Goal: Check status: Check status

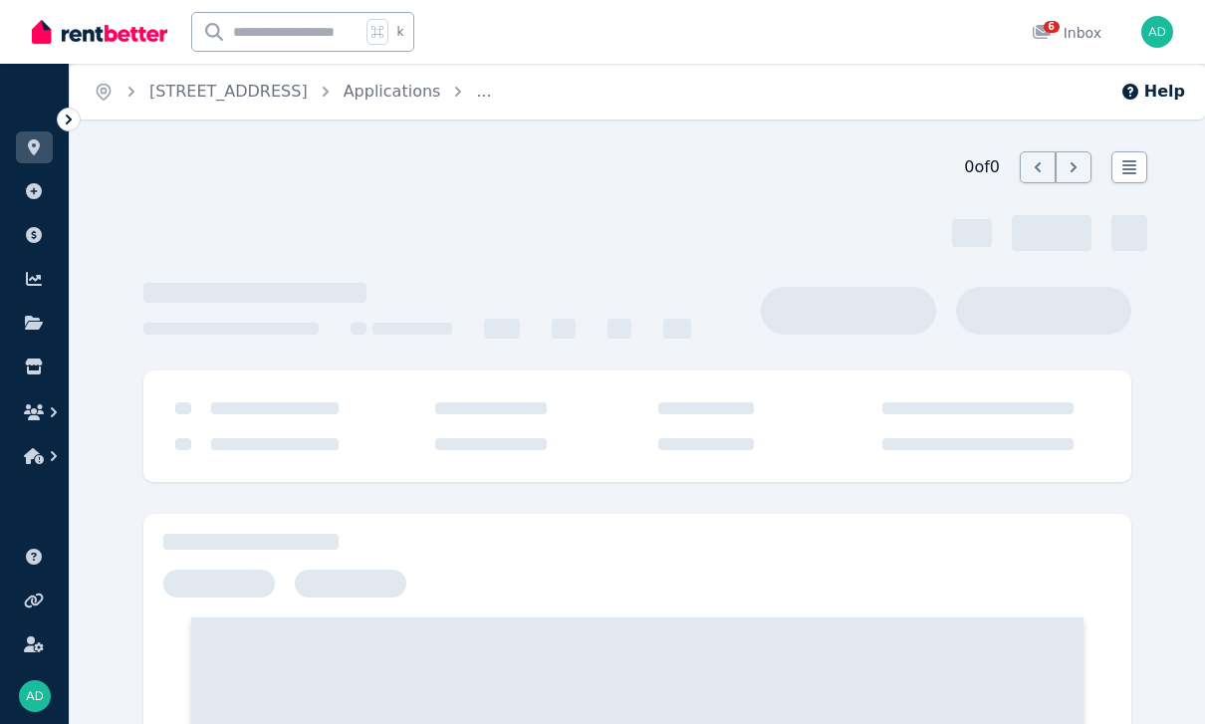
click at [32, 150] on icon at bounding box center [34, 147] width 12 height 16
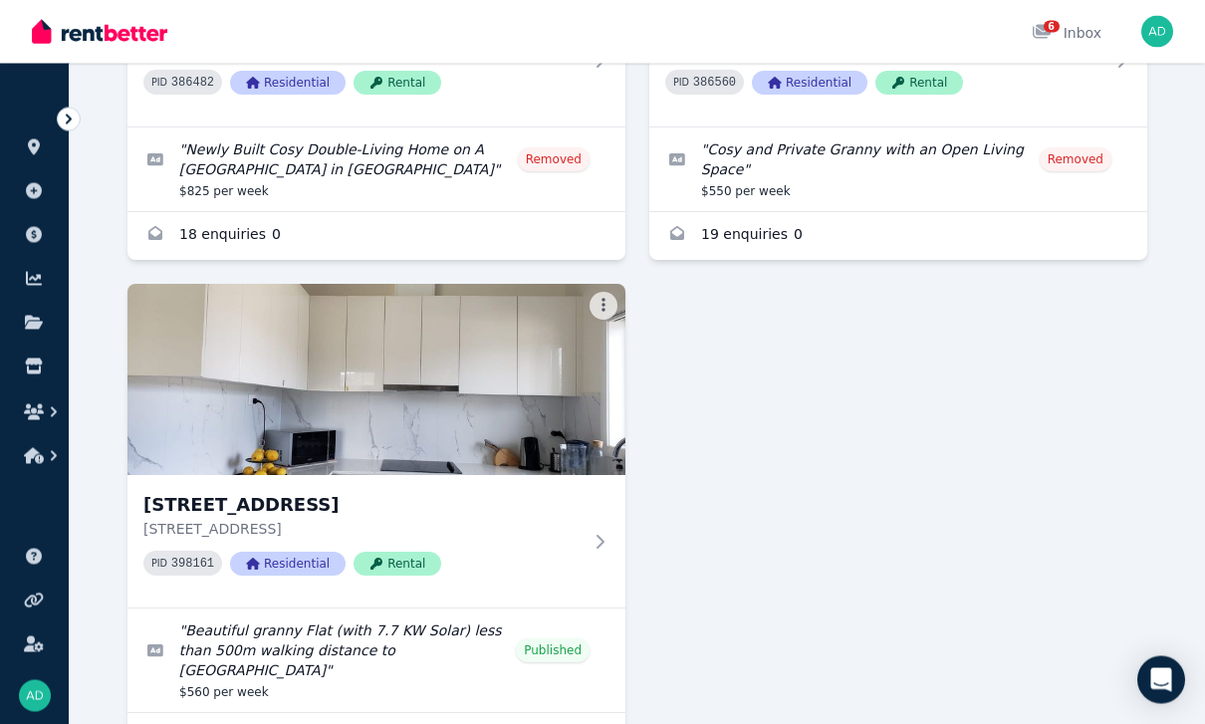
scroll to position [477, 0]
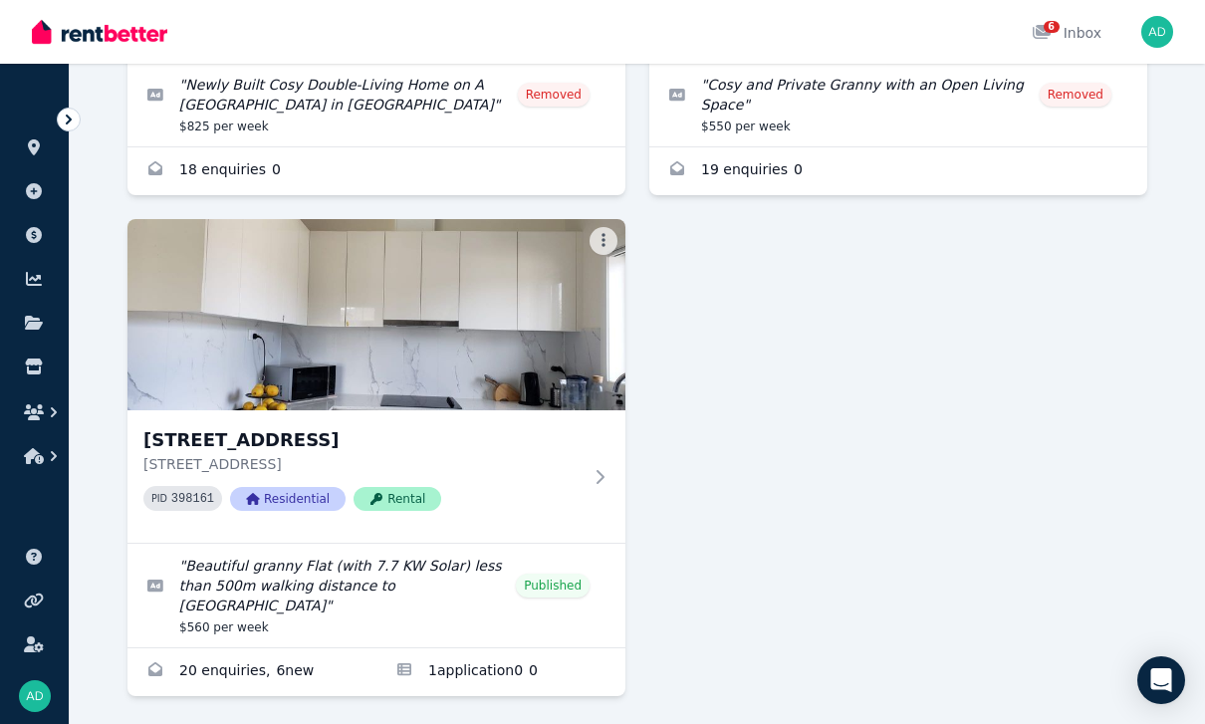
click at [592, 509] on div "[STREET_ADDRESS] PID 398161 Residential Rental" at bounding box center [376, 476] width 498 height 132
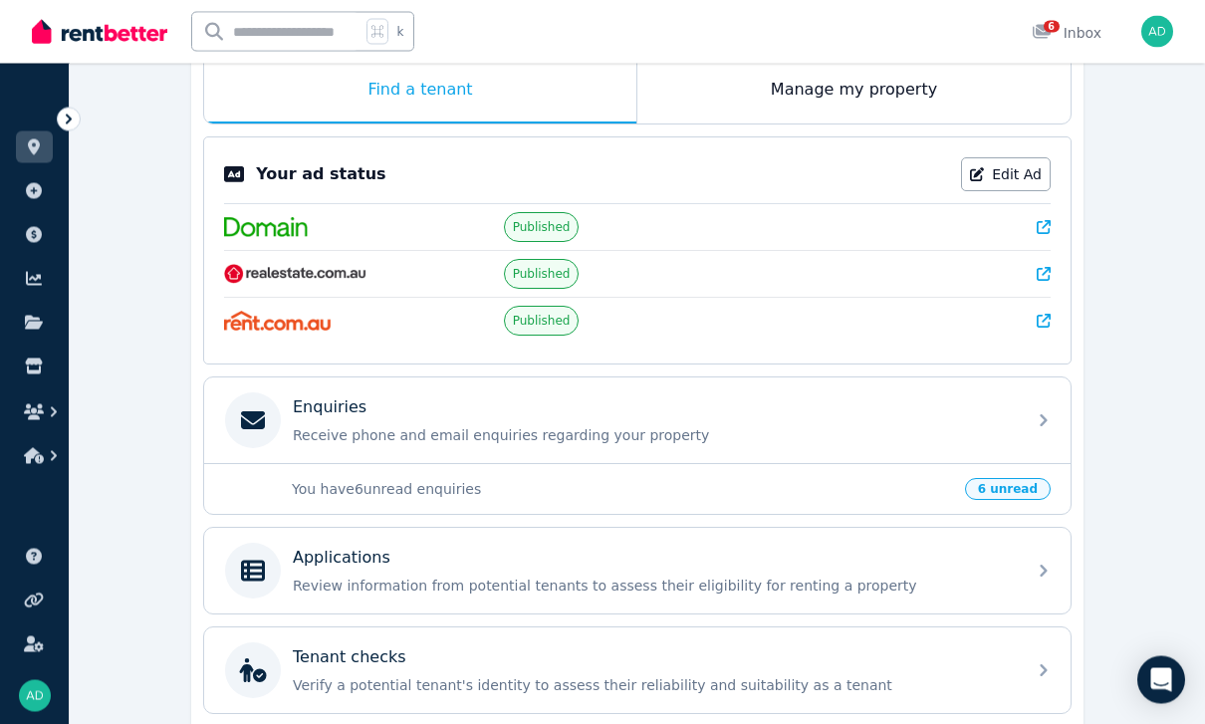
scroll to position [450, 0]
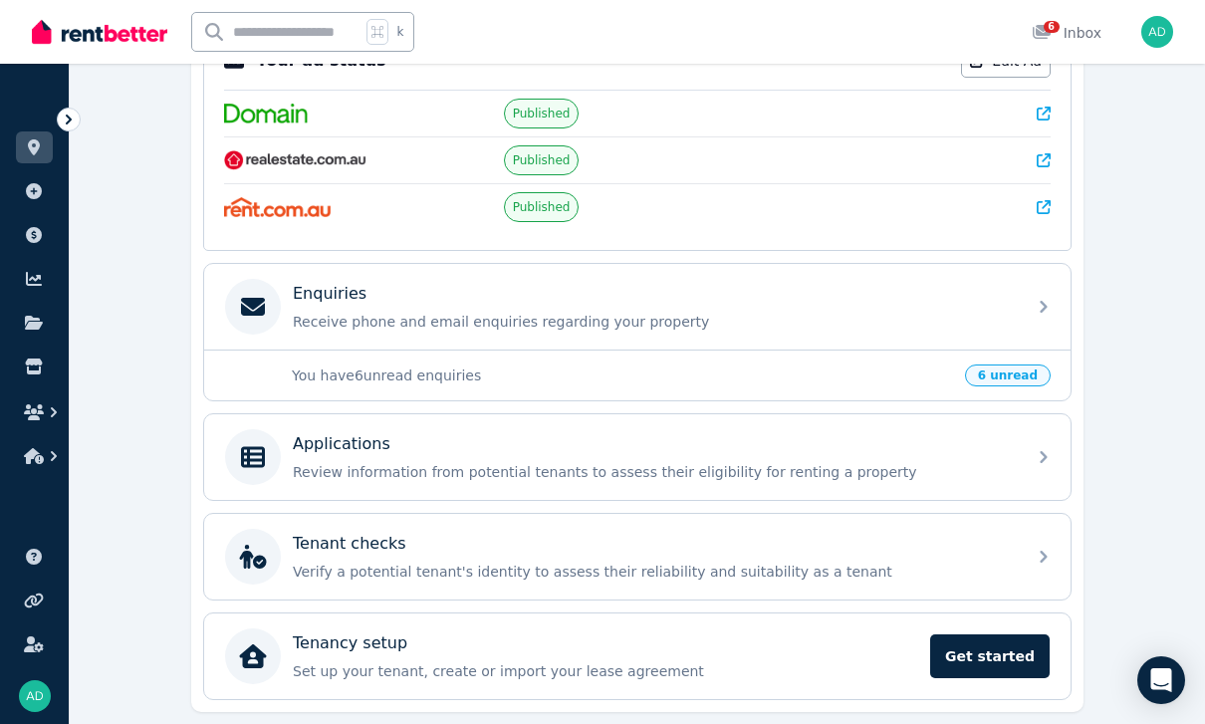
click at [761, 447] on div "Applications" at bounding box center [653, 444] width 721 height 24
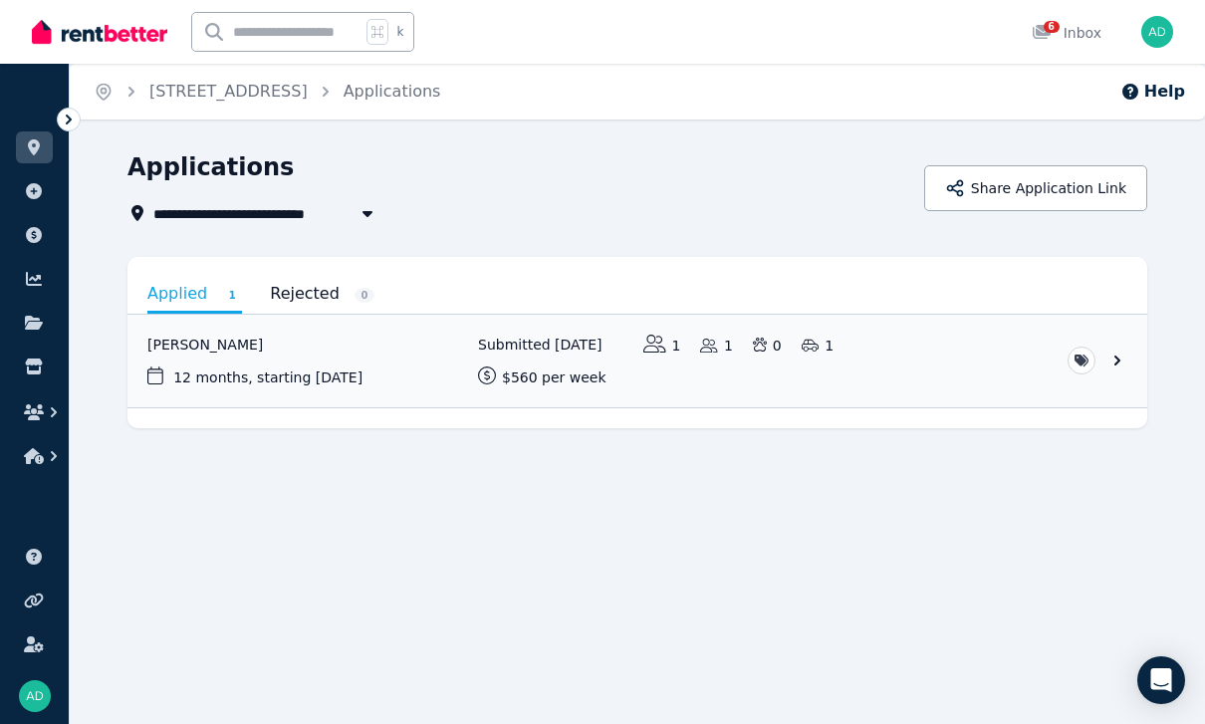
click at [341, 364] on link "View application: Willamena Hirini" at bounding box center [637, 361] width 1020 height 93
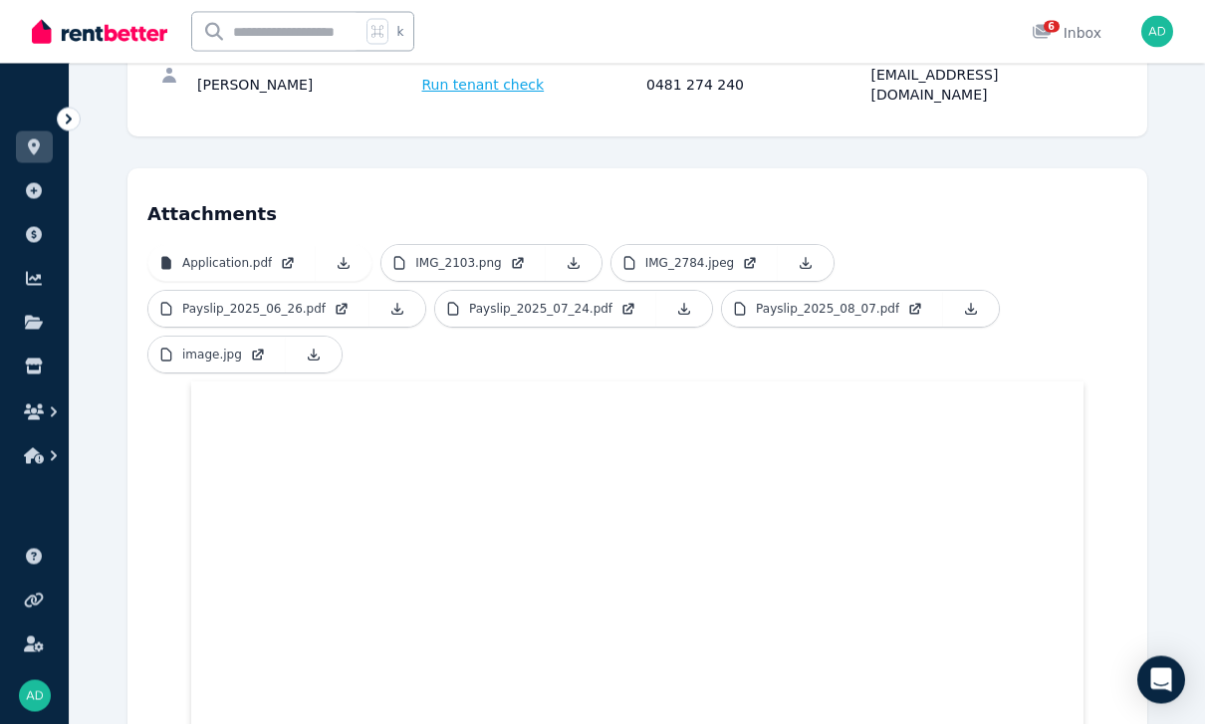
scroll to position [399, 0]
click at [756, 298] on p "Payslip_2025_08_07.pdf" at bounding box center [827, 306] width 143 height 16
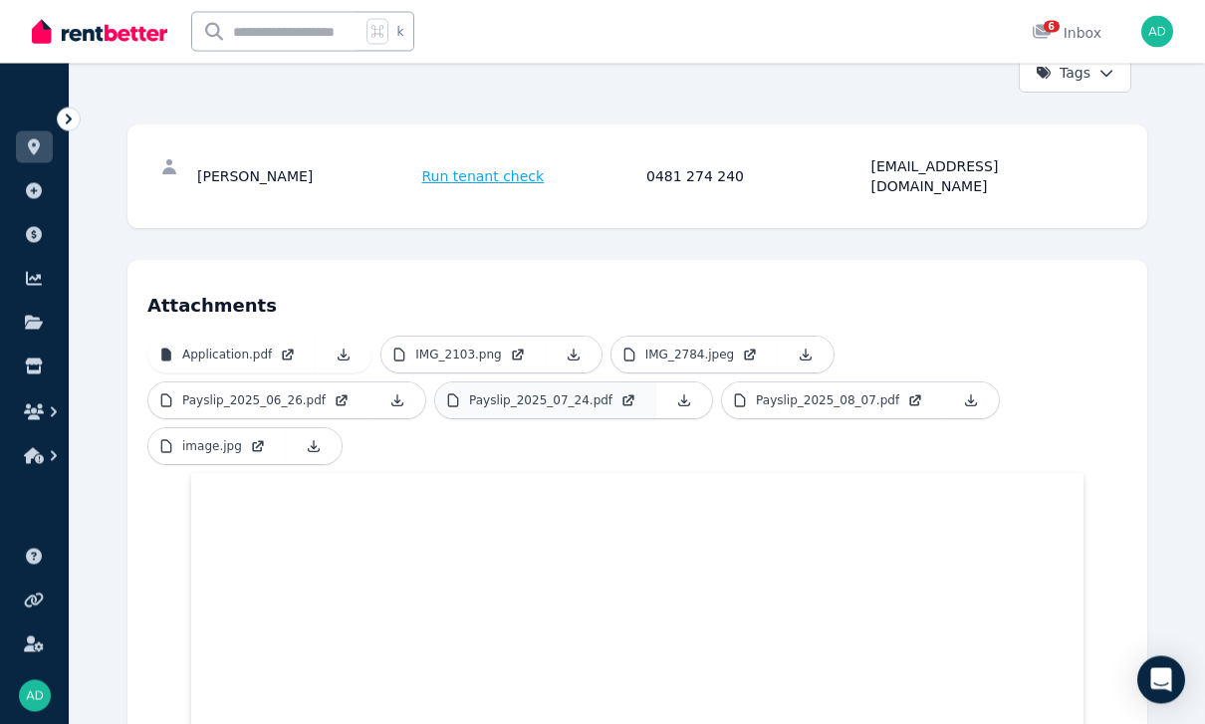
scroll to position [299, 0]
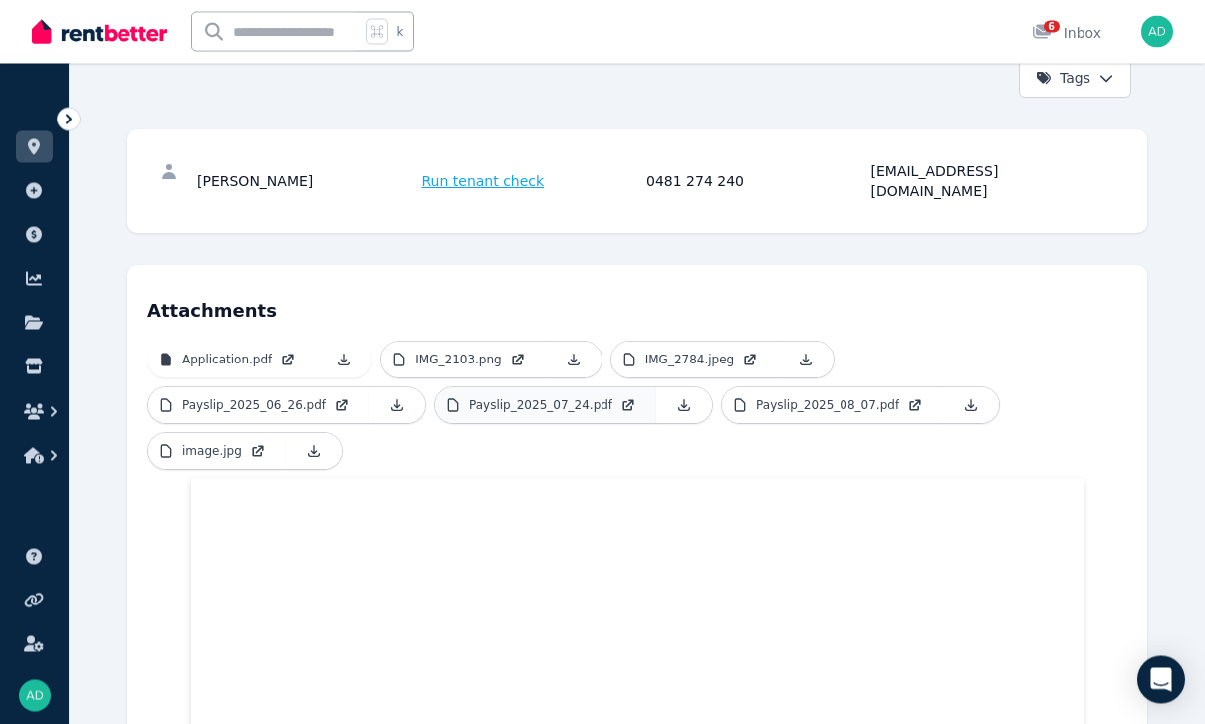
click at [469, 398] on p "Payslip_2025_07_24.pdf" at bounding box center [540, 406] width 143 height 16
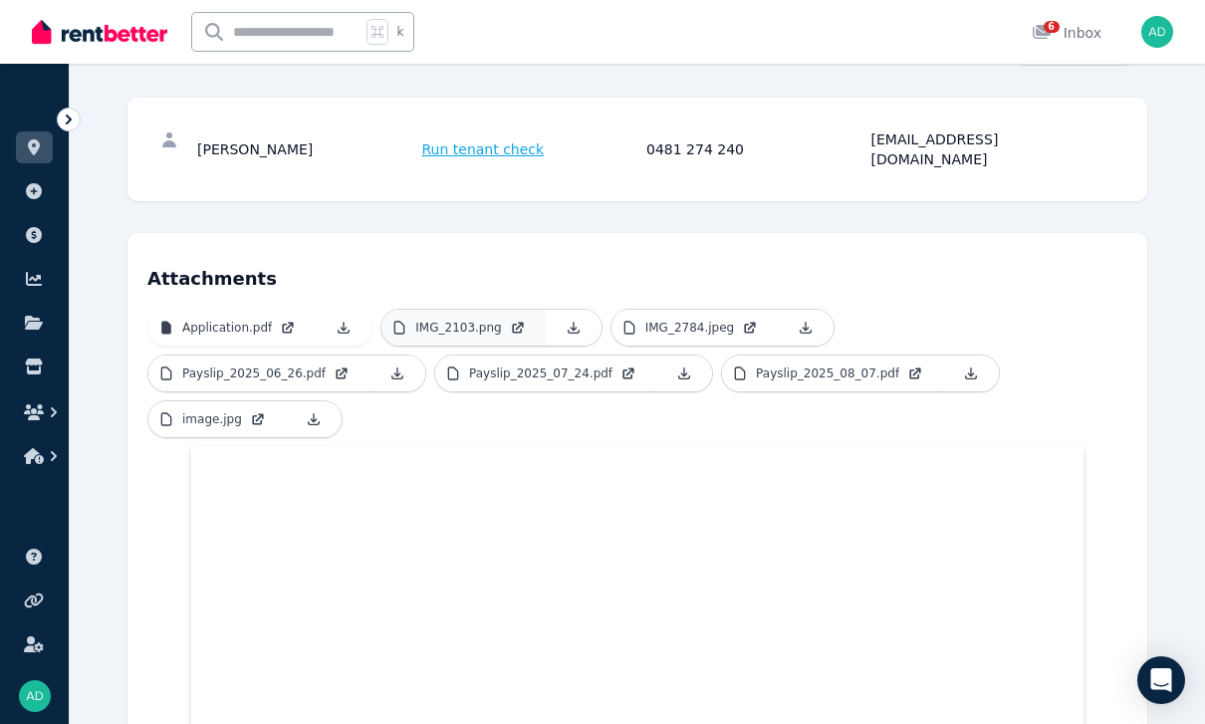
click at [460, 320] on p "IMG_2103.png" at bounding box center [458, 328] width 86 height 16
click at [707, 316] on link "IMG_2784.jpeg" at bounding box center [695, 328] width 167 height 36
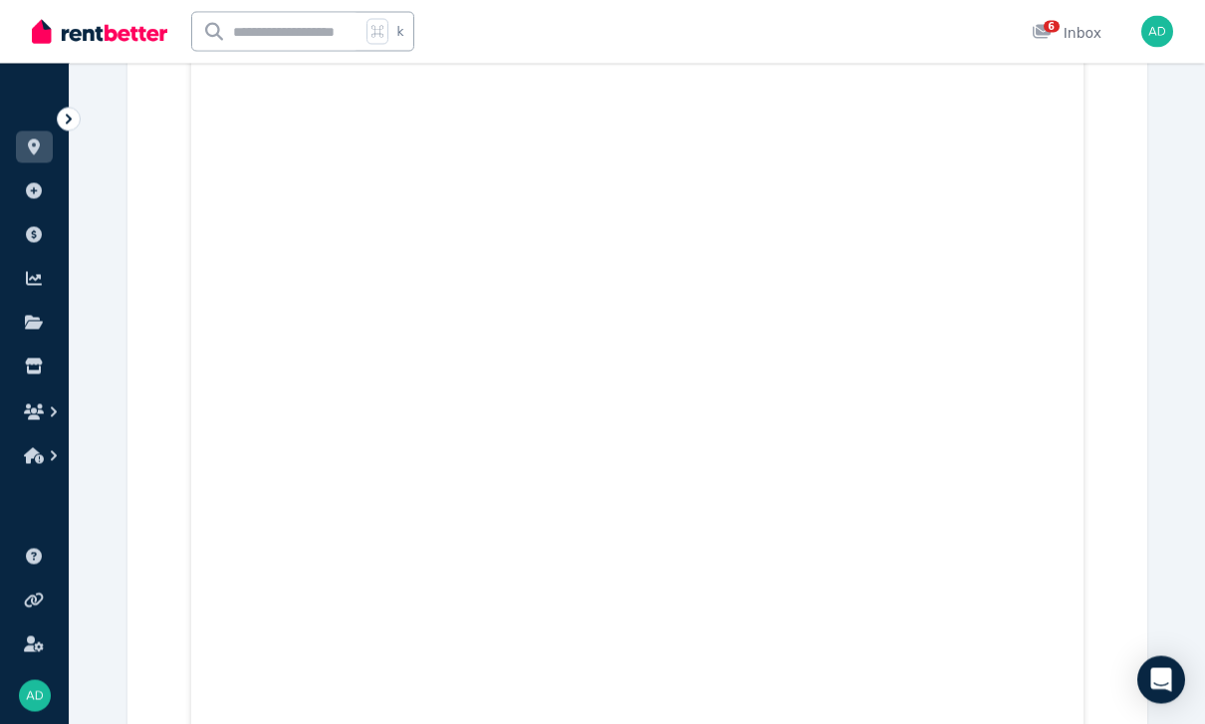
scroll to position [4988, 0]
